Goal: Task Accomplishment & Management: Use online tool/utility

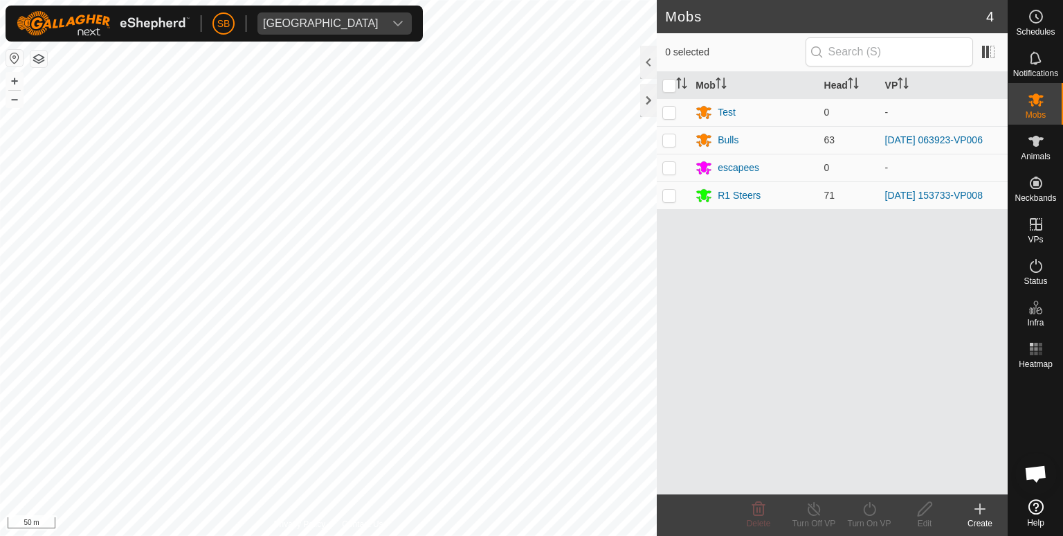
click at [0, 535] on html "SB Tangihanga station Schedules Notifications Mobs Animals Neckbands VPs Status…" at bounding box center [531, 268] width 1063 height 536
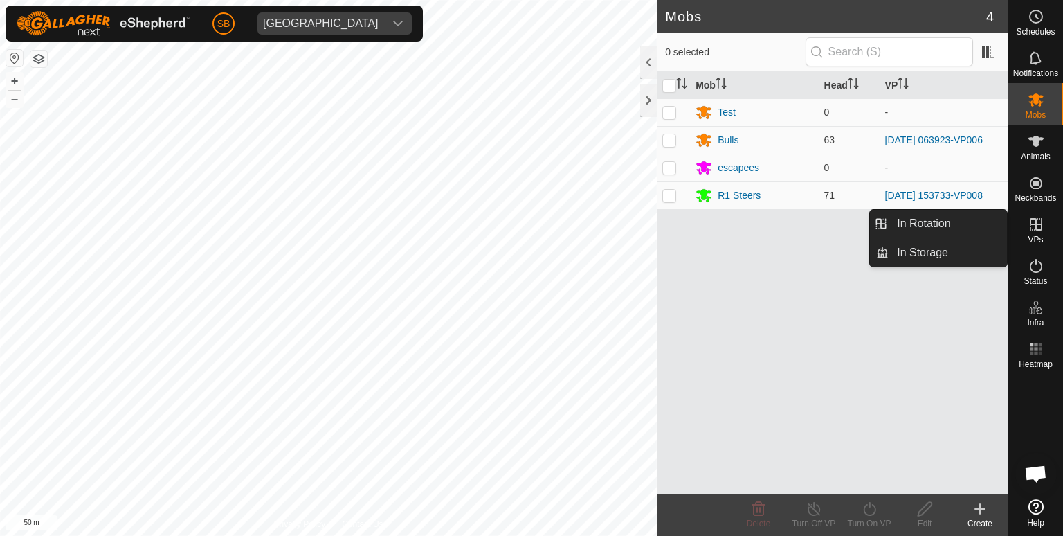
click at [1037, 228] on icon at bounding box center [1036, 224] width 17 height 17
click at [933, 224] on link "In Rotation" at bounding box center [948, 224] width 118 height 28
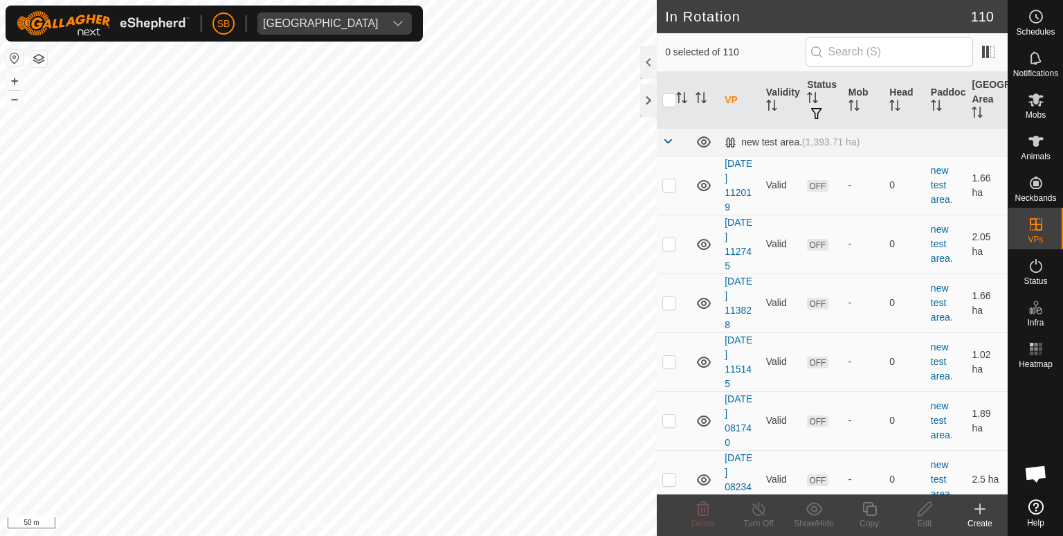
click at [983, 513] on icon at bounding box center [980, 508] width 17 height 17
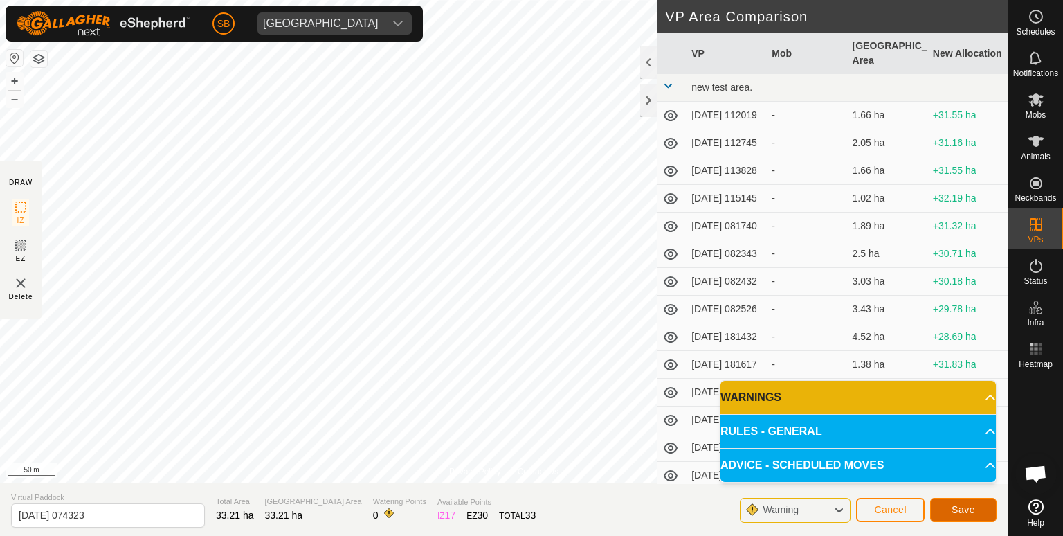
click at [958, 504] on span "Save" at bounding box center [963, 509] width 24 height 11
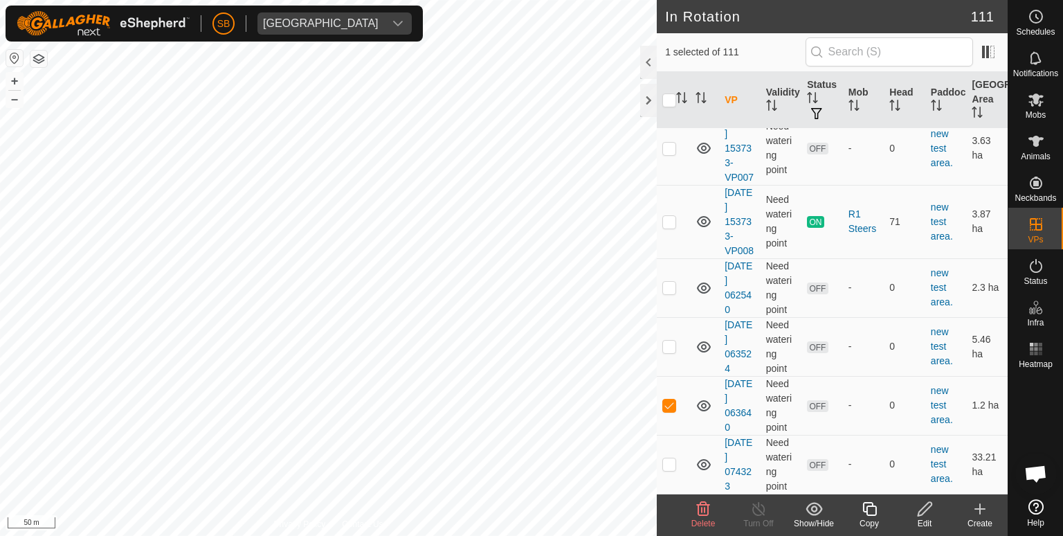
scroll to position [7018, 0]
checkbox input "false"
click at [1029, 351] on icon at bounding box center [1036, 348] width 17 height 17
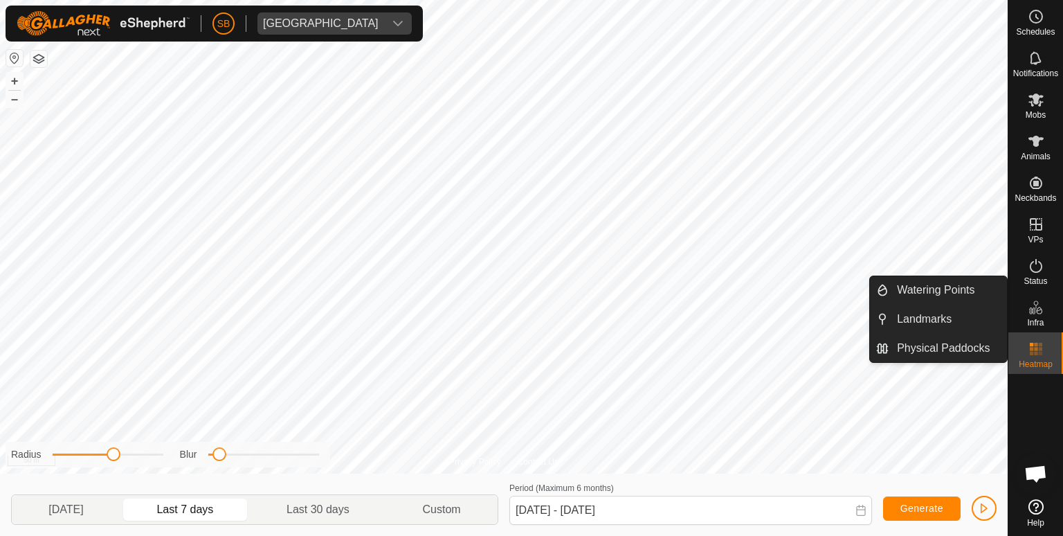
click at [1035, 300] on icon at bounding box center [1036, 307] width 17 height 17
click at [1038, 315] on icon at bounding box center [1036, 307] width 17 height 17
click at [910, 293] on link "Watering Points" at bounding box center [948, 290] width 118 height 28
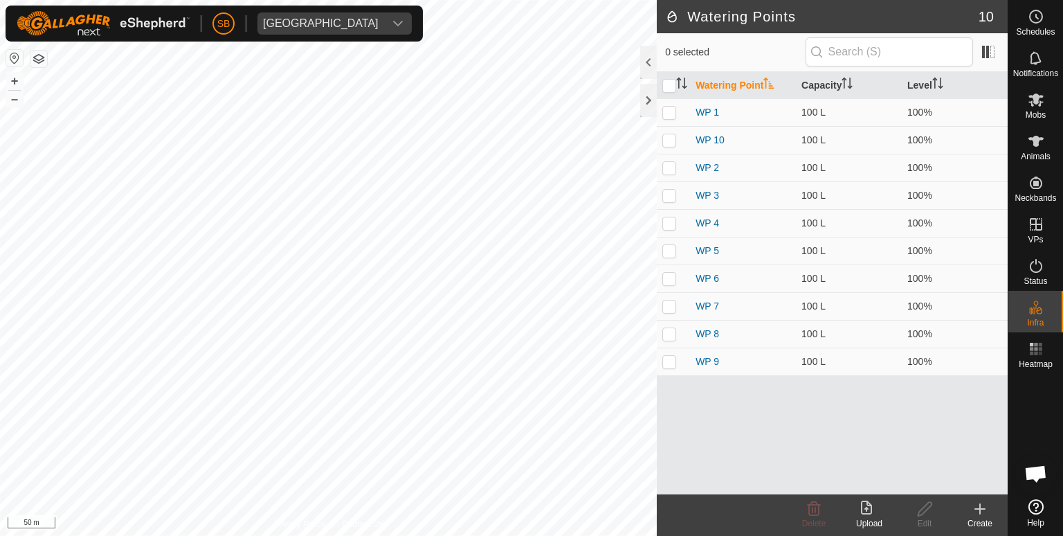
click at [985, 522] on div "Create" at bounding box center [979, 523] width 55 height 12
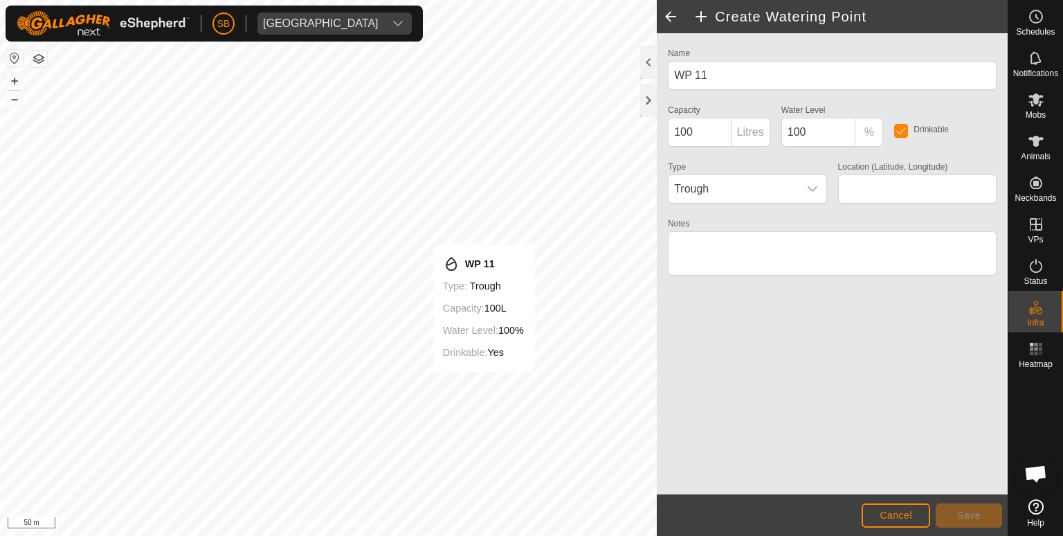
type input "-38.558826, 177.912380"
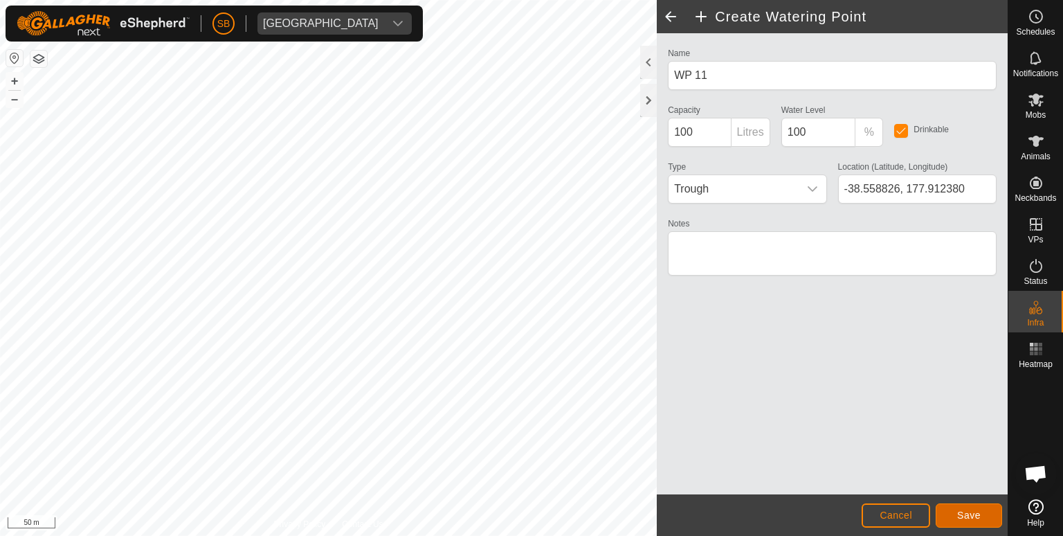
click at [970, 510] on span "Save" at bounding box center [969, 514] width 24 height 11
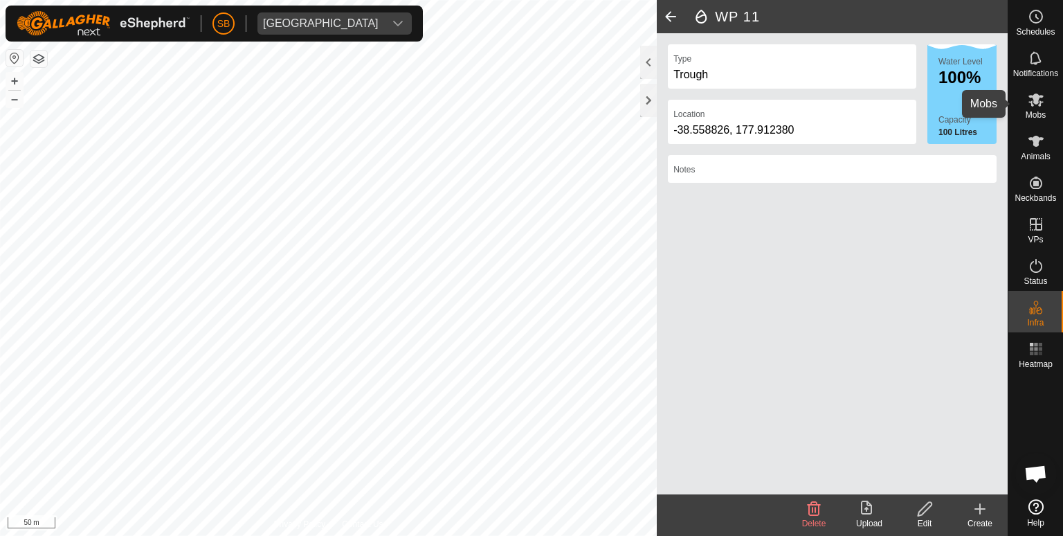
click at [1035, 107] on icon at bounding box center [1036, 99] width 17 height 17
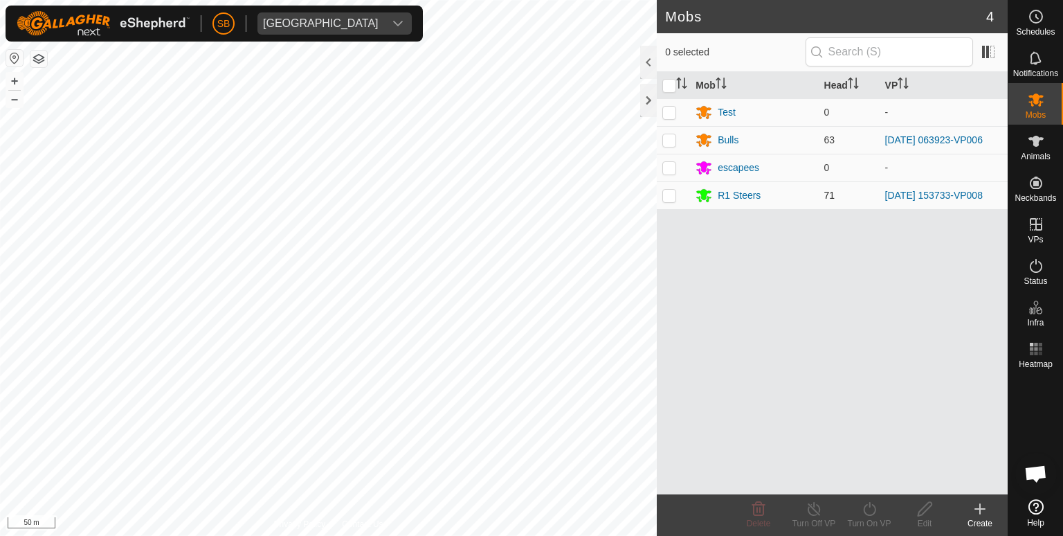
click at [669, 193] on p-checkbox at bounding box center [669, 195] width 14 height 11
checkbox input "true"
click at [865, 510] on icon at bounding box center [869, 508] width 17 height 17
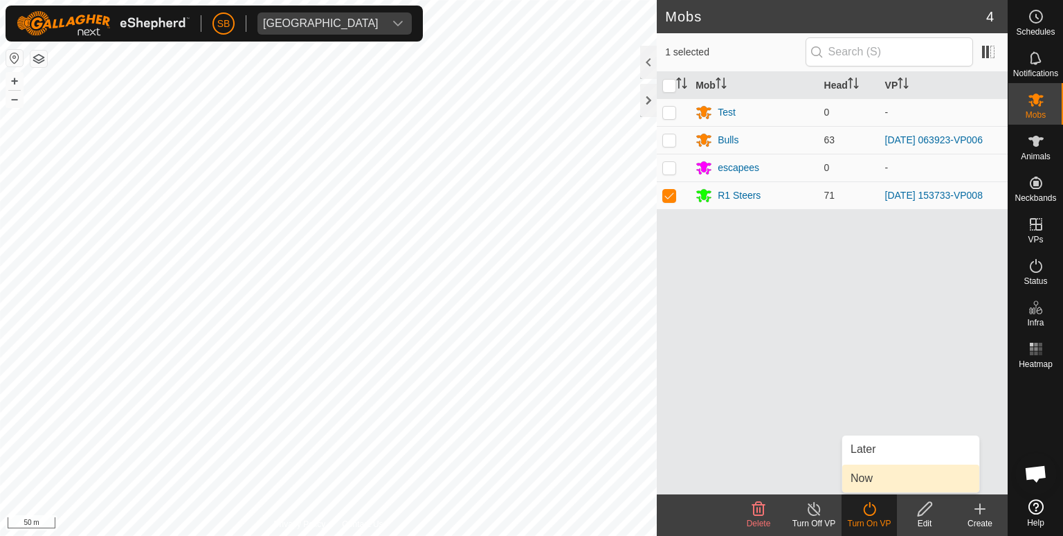
click at [855, 475] on link "Now" at bounding box center [910, 478] width 137 height 28
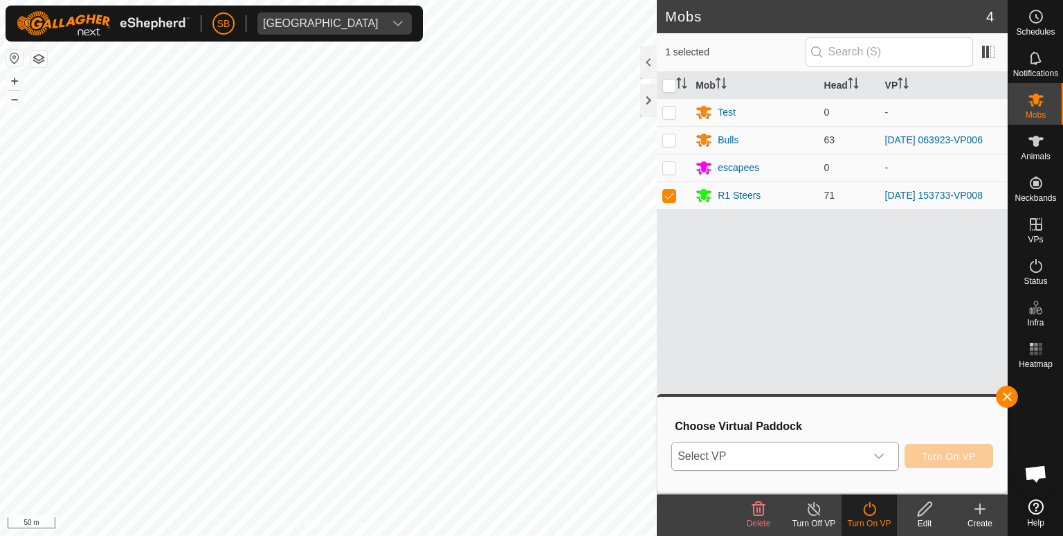
click at [877, 455] on icon "dropdown trigger" at bounding box center [878, 455] width 11 height 11
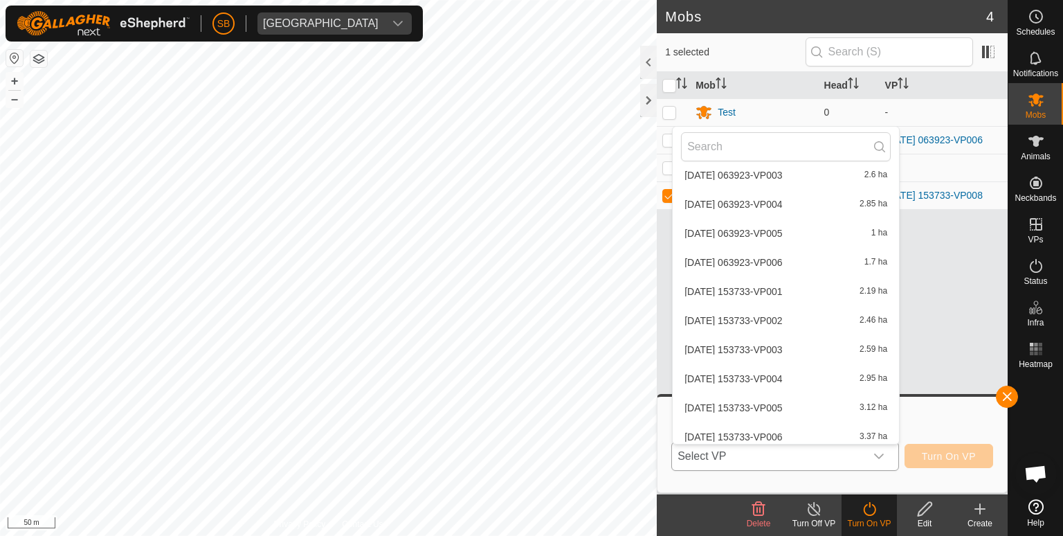
scroll to position [2980, 0]
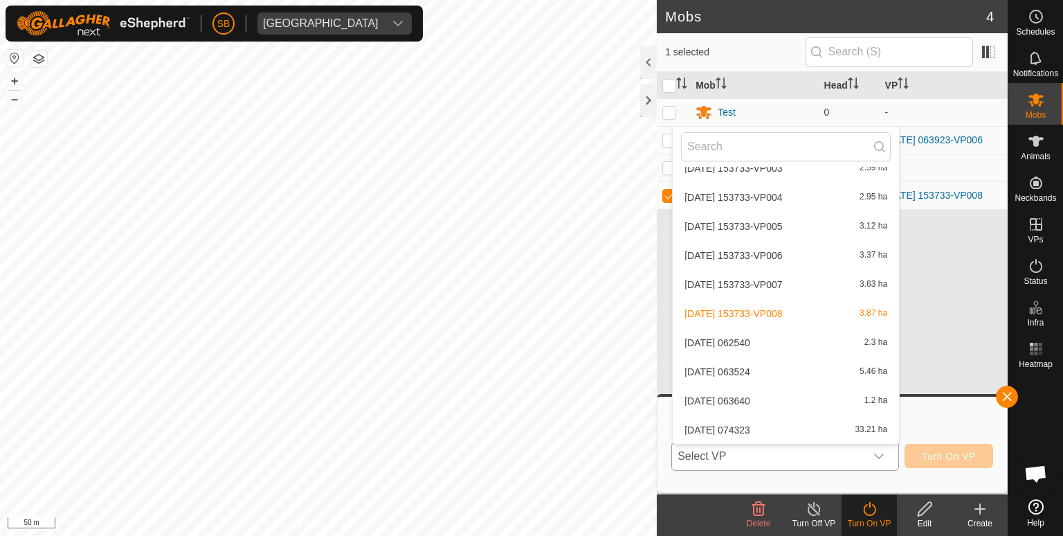
click at [736, 425] on li "[DATE] 074323 33.21 ha" at bounding box center [786, 430] width 226 height 28
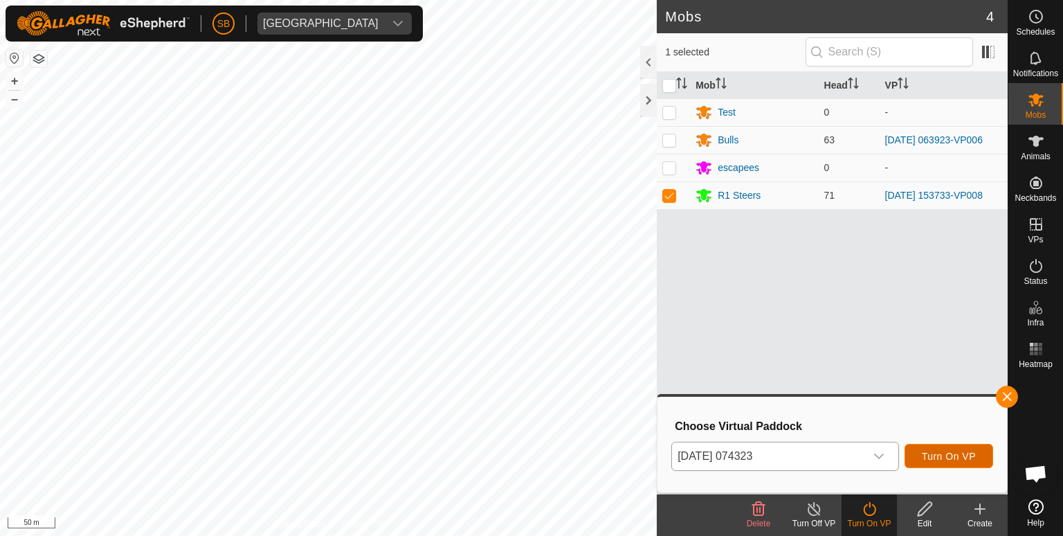
click at [955, 457] on span "Turn On VP" at bounding box center [949, 455] width 54 height 11
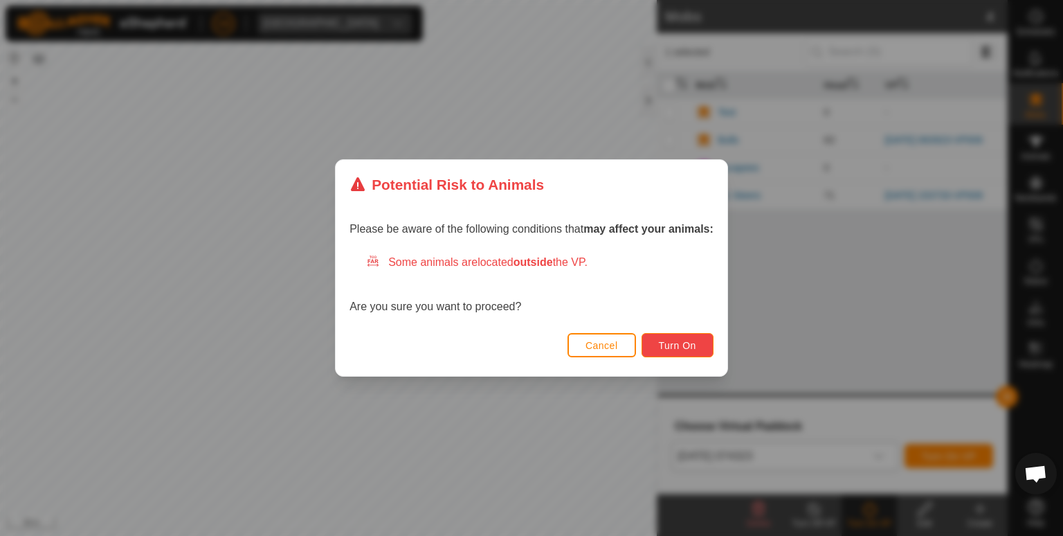
click at [682, 344] on span "Turn On" at bounding box center [677, 345] width 37 height 11
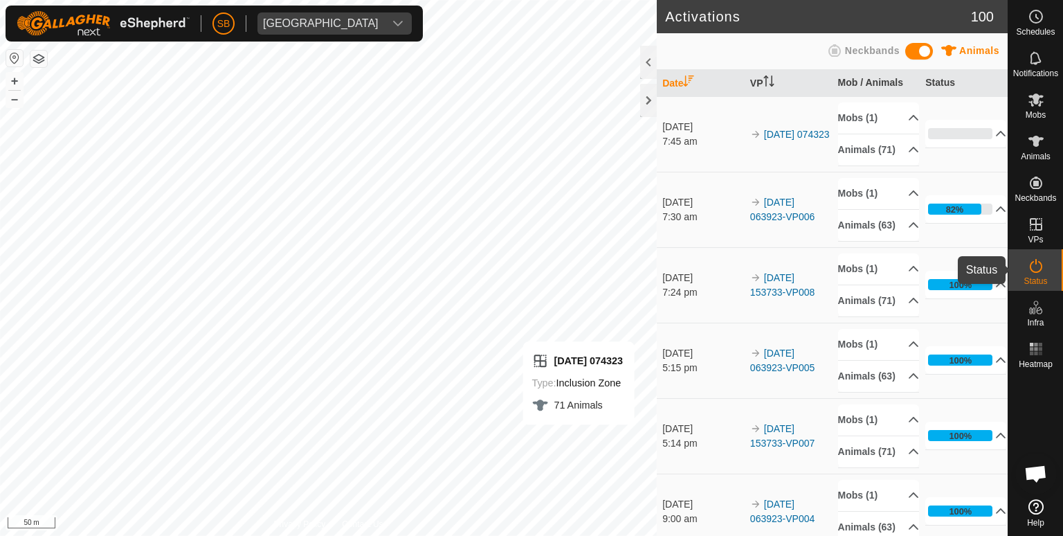
click at [1037, 264] on icon at bounding box center [1036, 265] width 17 height 17
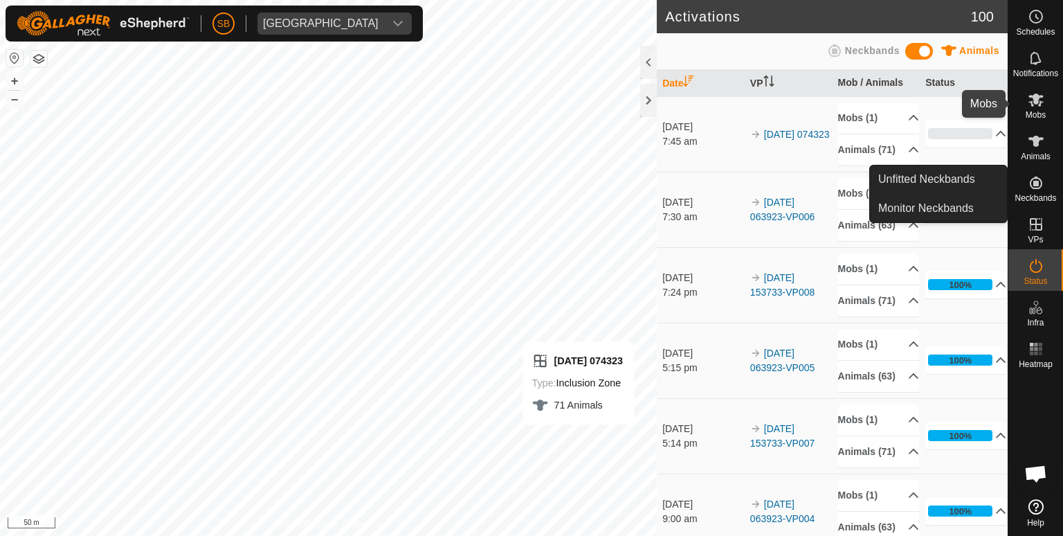
click at [1031, 106] on icon at bounding box center [1035, 99] width 15 height 13
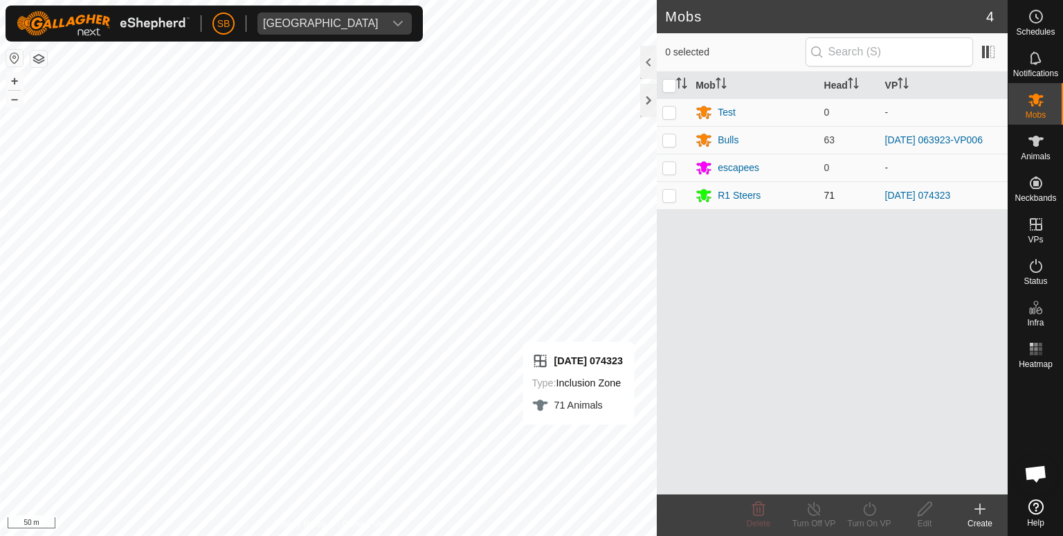
click at [673, 194] on p-checkbox at bounding box center [669, 195] width 14 height 11
checkbox input "true"
click at [865, 509] on icon at bounding box center [869, 508] width 17 height 17
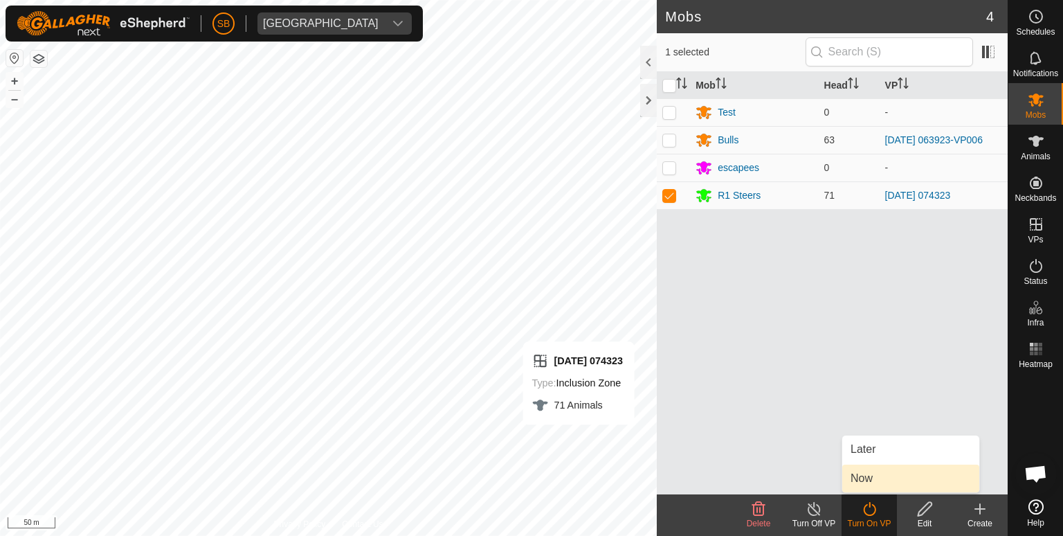
click at [868, 476] on link "Now" at bounding box center [910, 478] width 137 height 28
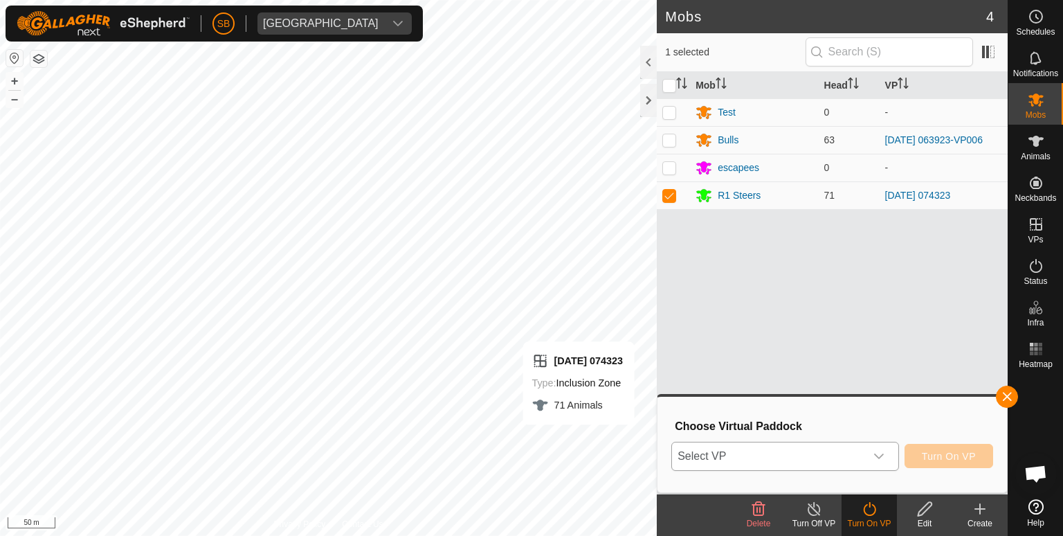
click at [882, 457] on icon "dropdown trigger" at bounding box center [878, 455] width 11 height 11
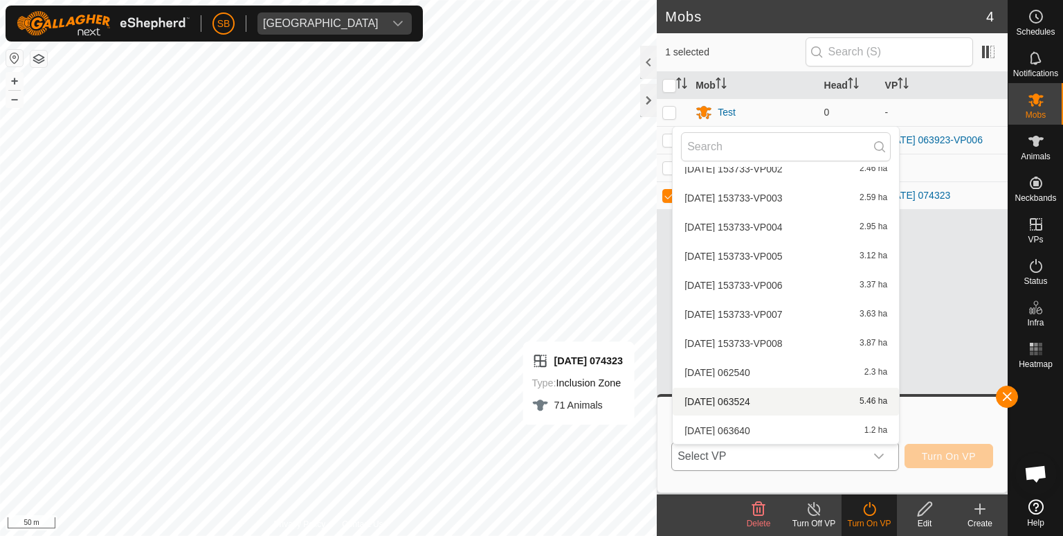
scroll to position [2980, 0]
click at [749, 310] on li "[DATE] 153733-VP008 3.87 ha" at bounding box center [786, 314] width 226 height 28
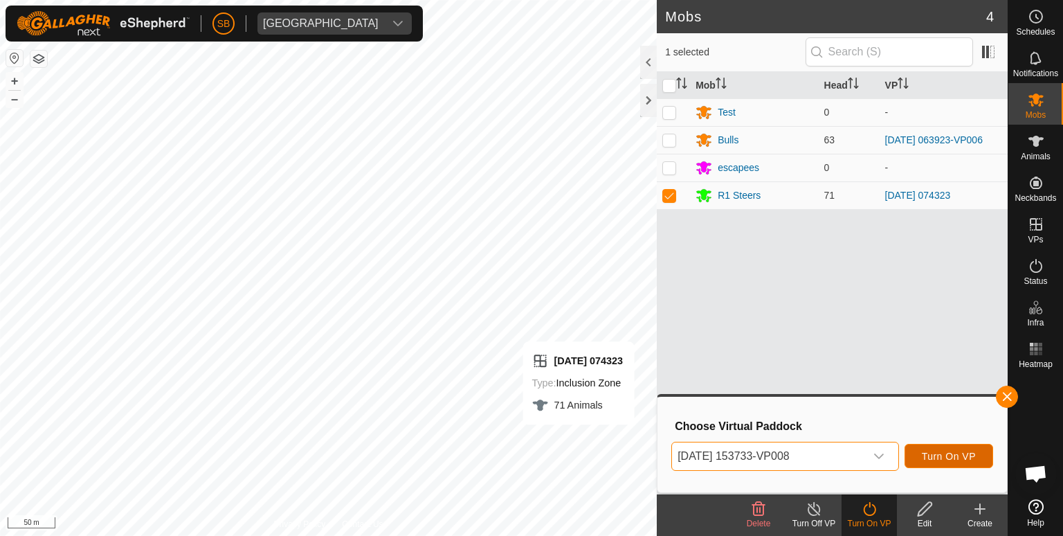
click at [947, 455] on span "Turn On VP" at bounding box center [949, 455] width 54 height 11
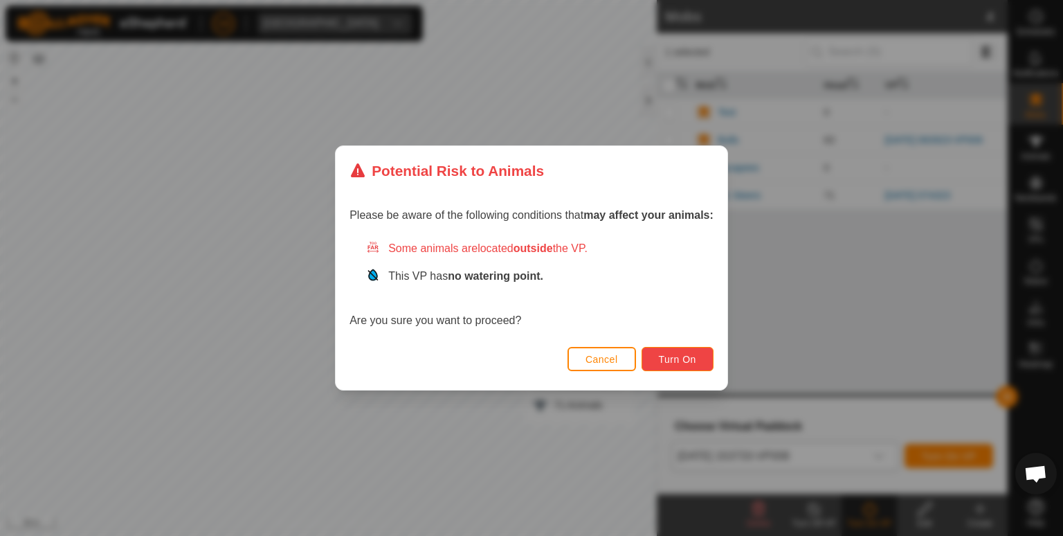
click at [698, 361] on button "Turn On" at bounding box center [677, 359] width 72 height 24
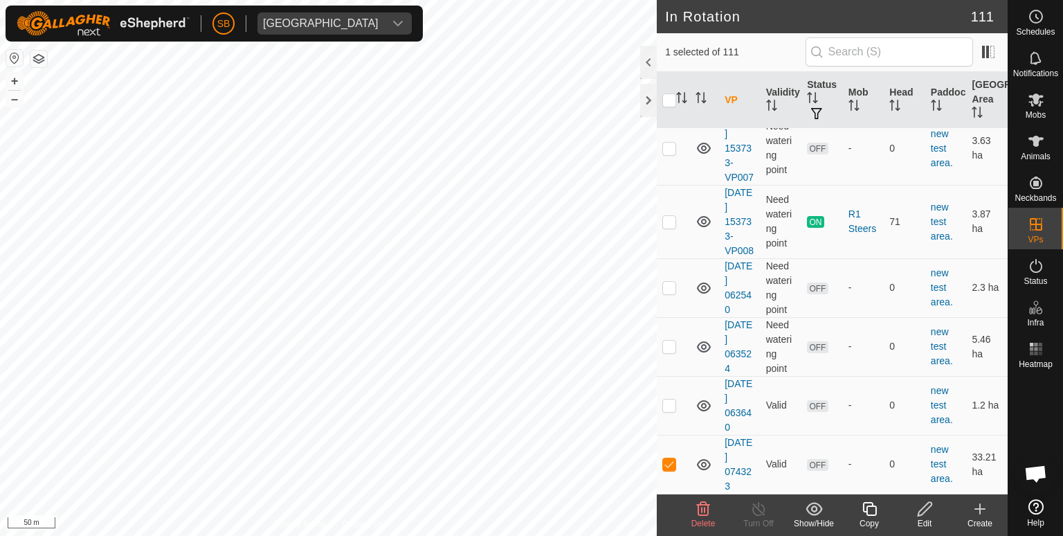
scroll to position [7018, 0]
click at [927, 513] on icon at bounding box center [924, 508] width 17 height 17
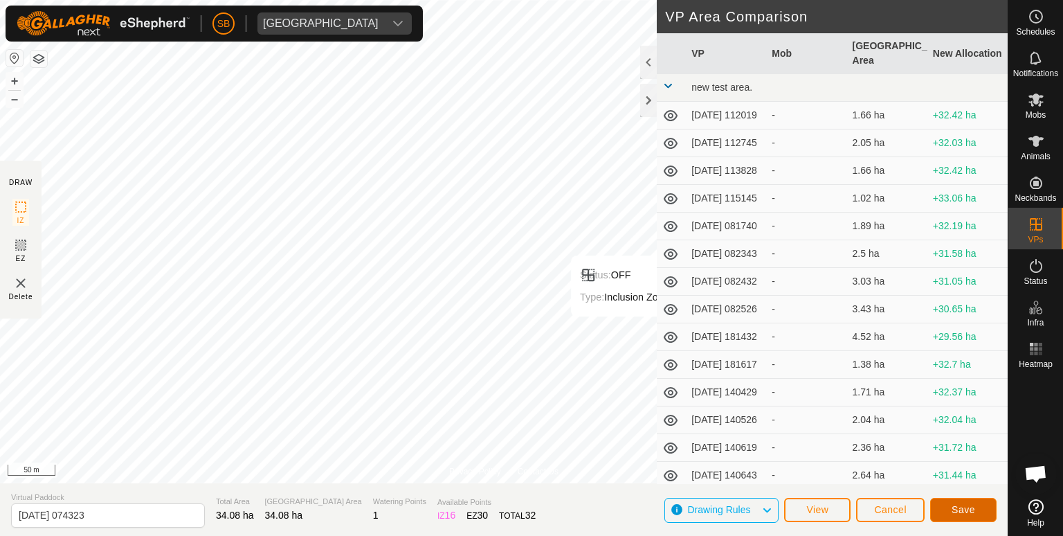
click at [983, 504] on button "Save" at bounding box center [963, 510] width 66 height 24
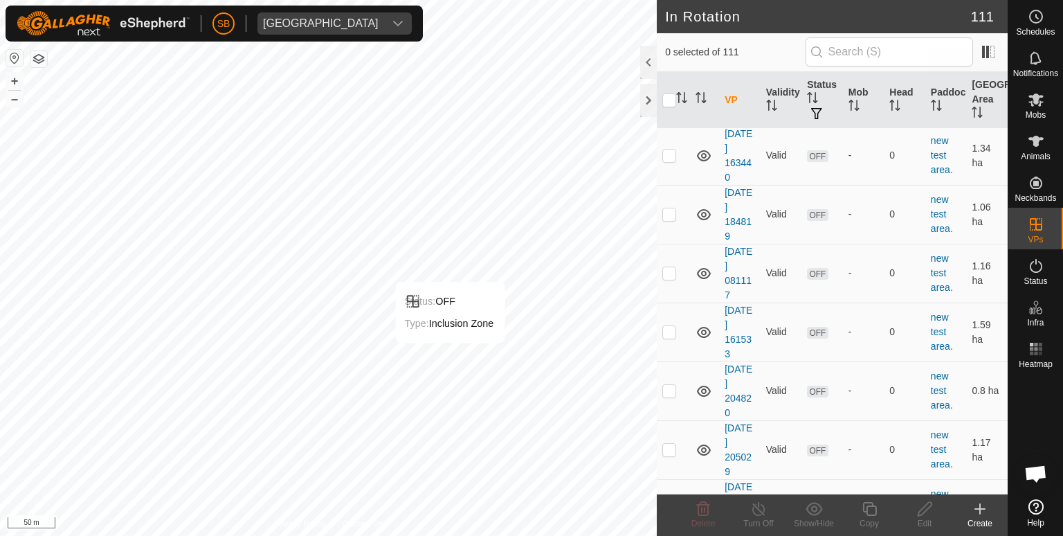
scroll to position [2170, 0]
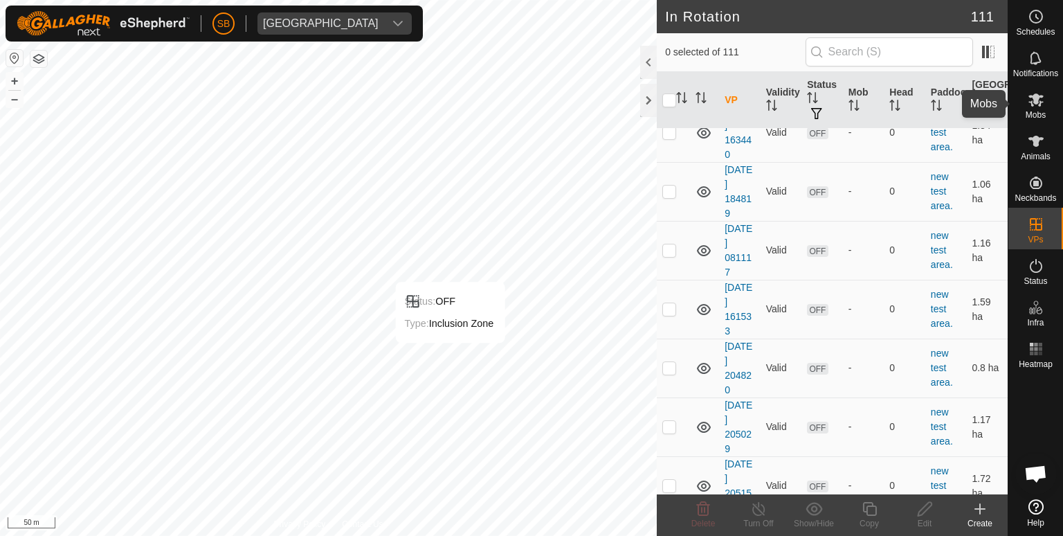
click at [1037, 96] on icon at bounding box center [1035, 99] width 15 height 13
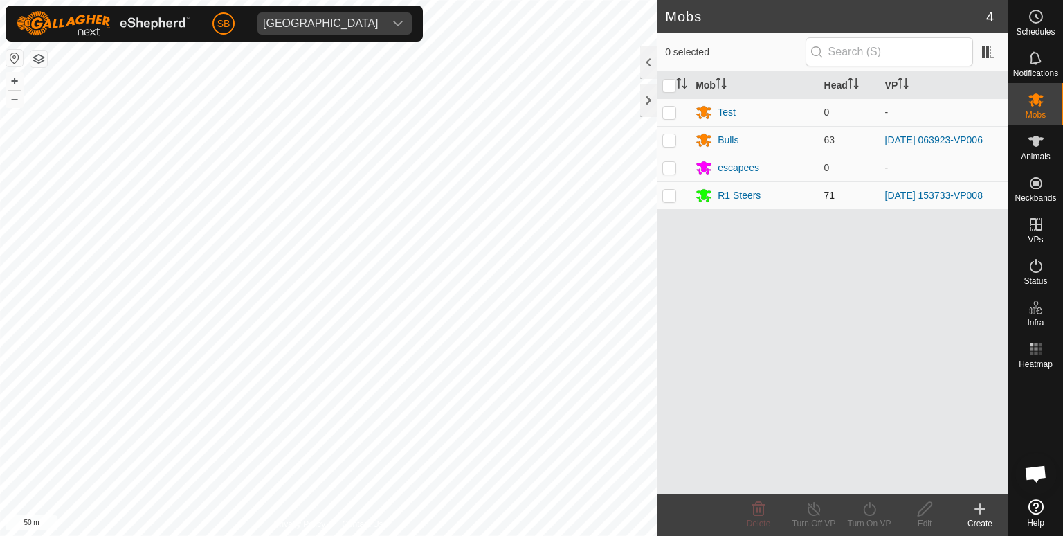
click at [668, 194] on p-checkbox at bounding box center [669, 195] width 14 height 11
checkbox input "true"
click at [870, 511] on icon at bounding box center [869, 508] width 17 height 17
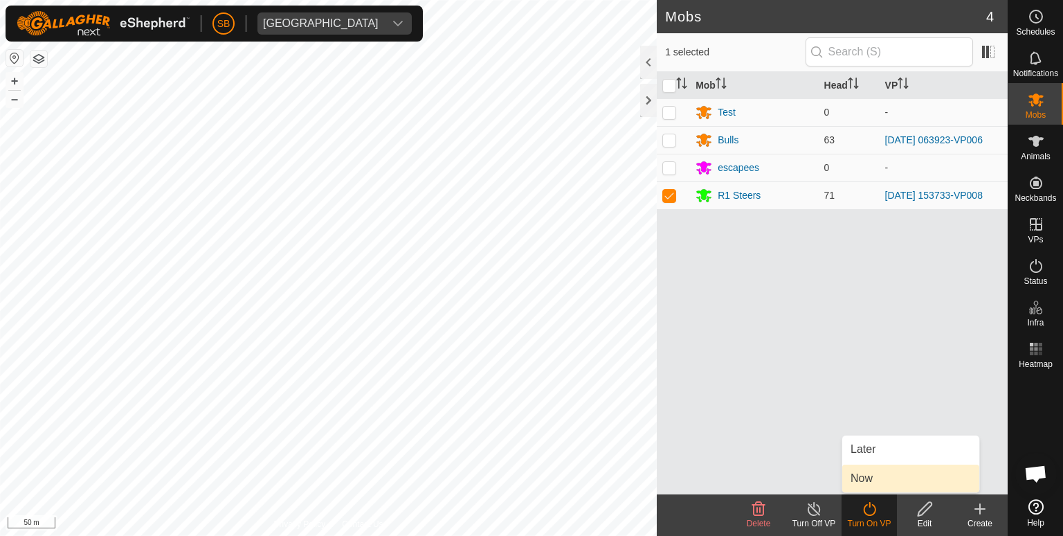
click at [869, 474] on link "Now" at bounding box center [910, 478] width 137 height 28
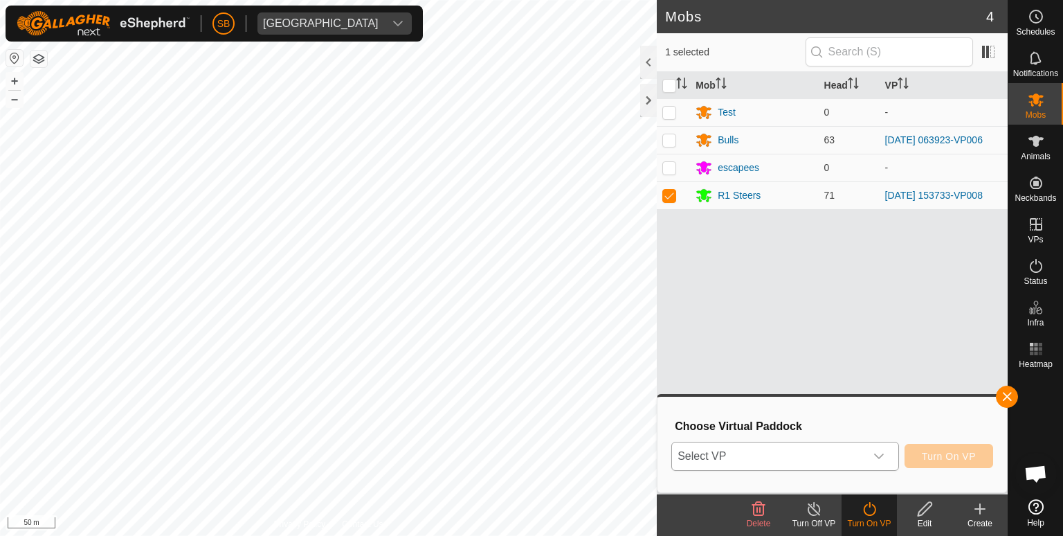
click at [877, 455] on icon "dropdown trigger" at bounding box center [878, 455] width 11 height 11
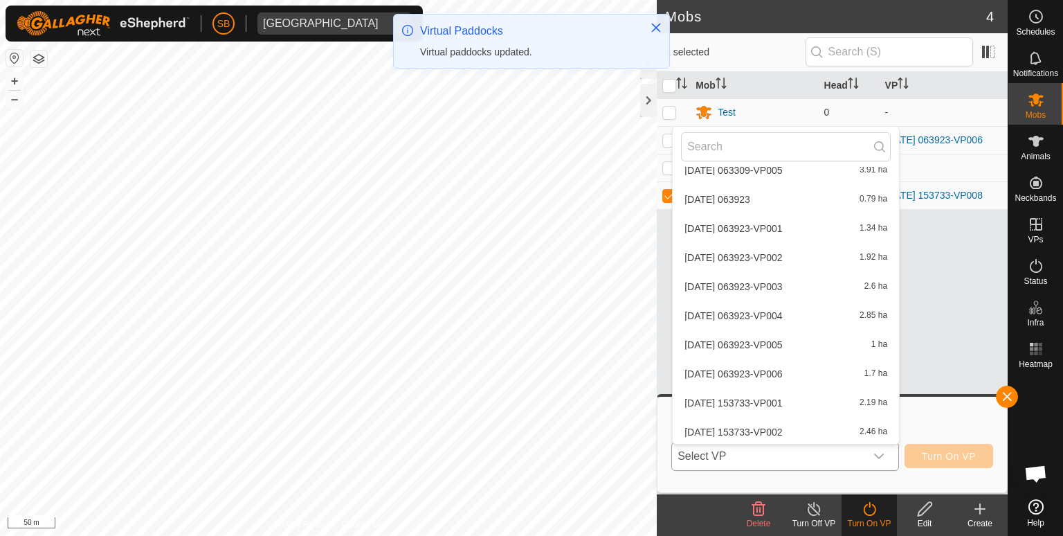
scroll to position [2980, 0]
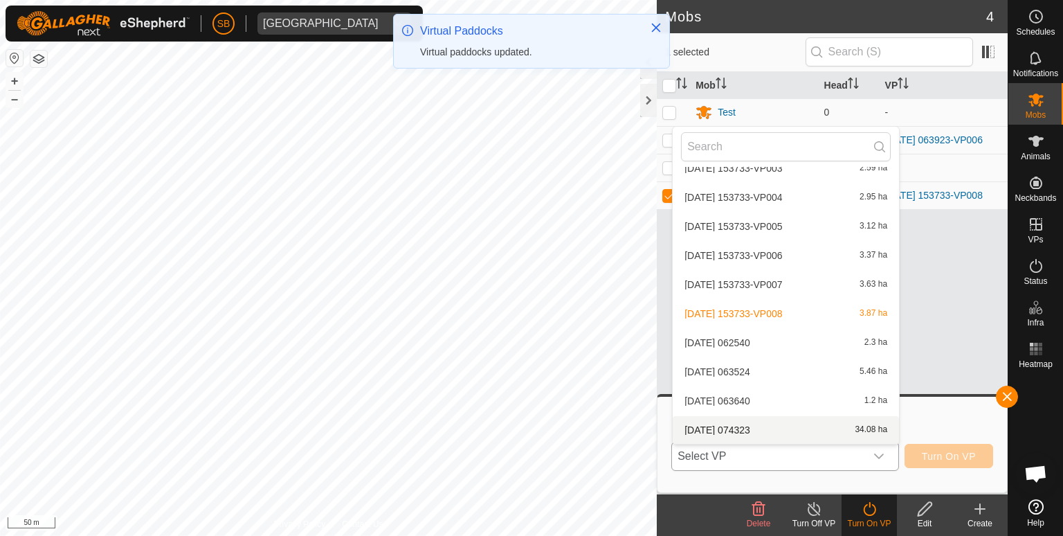
click at [775, 428] on li "[DATE] 074323 34.08 ha" at bounding box center [786, 430] width 226 height 28
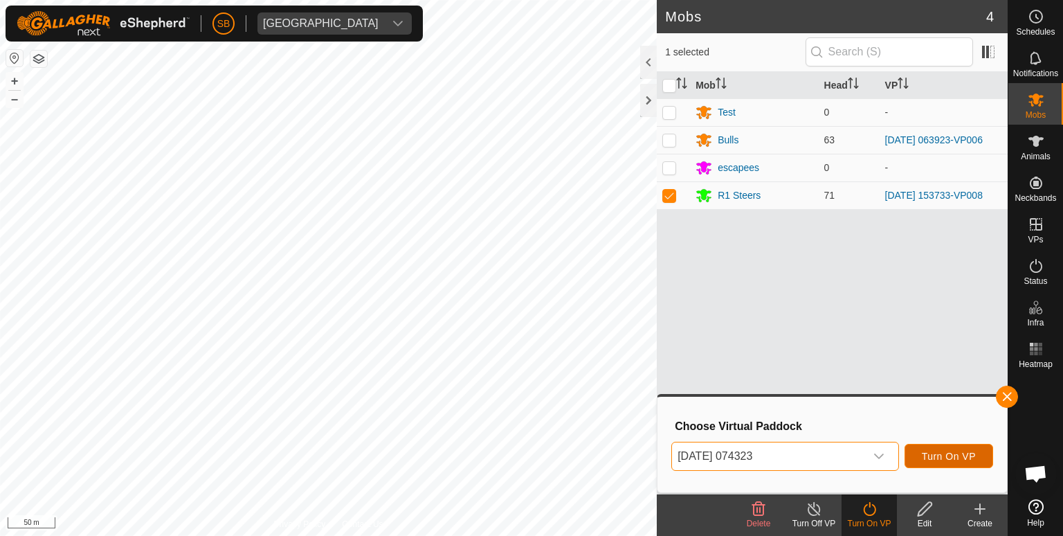
click at [951, 462] on button "Turn On VP" at bounding box center [948, 456] width 89 height 24
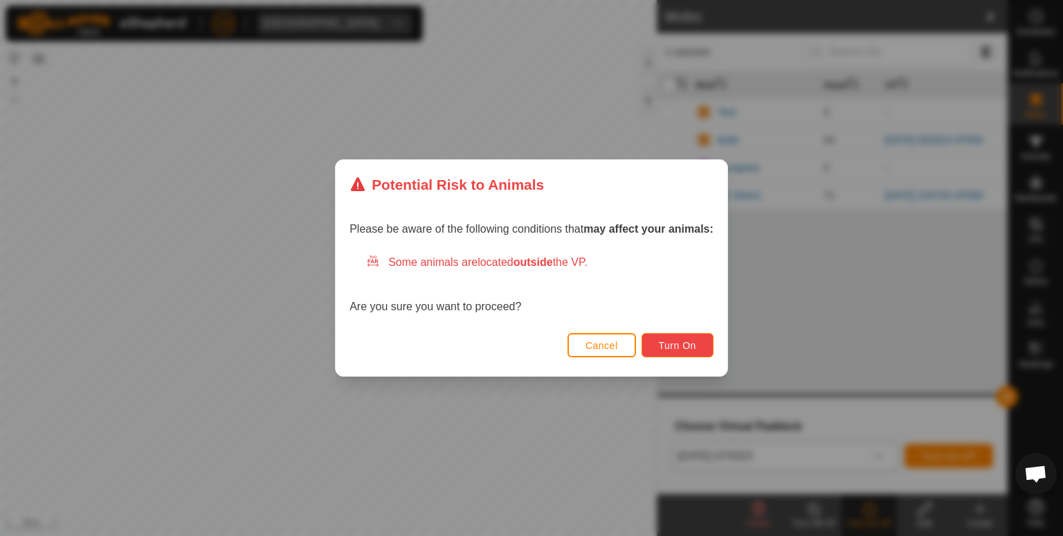
click at [678, 345] on span "Turn On" at bounding box center [677, 345] width 37 height 11
